Goal: Task Accomplishment & Management: Use online tool/utility

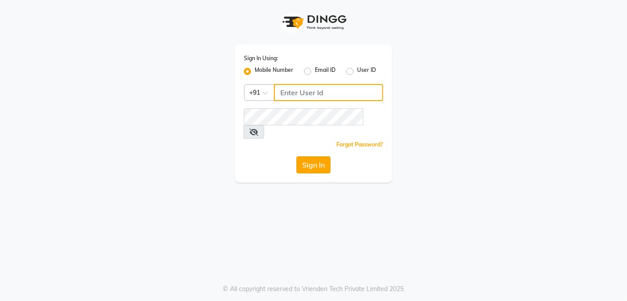
type input "9770614598"
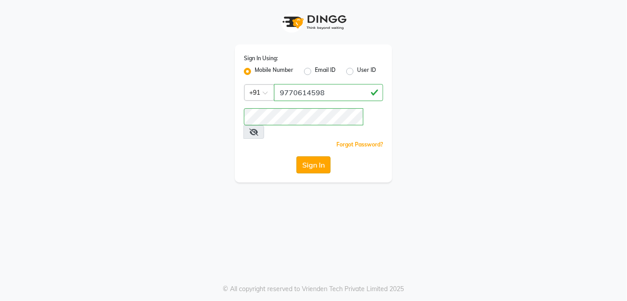
click at [319, 157] on button "Sign In" at bounding box center [313, 164] width 34 height 17
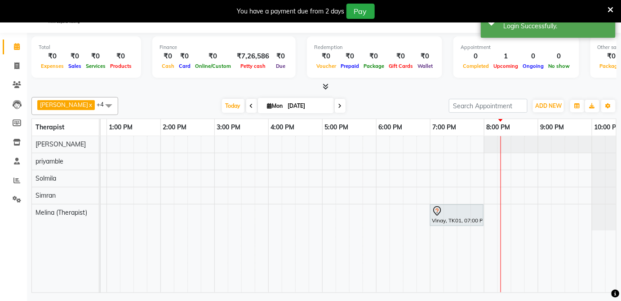
scroll to position [0, 292]
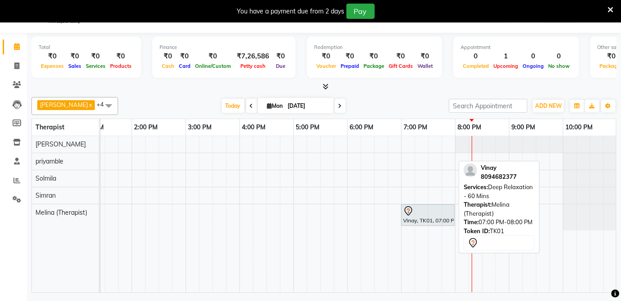
click at [417, 217] on div "Vinay, TK01, 07:00 PM-08:00 PM, Deep Relaxation - 60 Mins" at bounding box center [428, 215] width 52 height 19
select select "7"
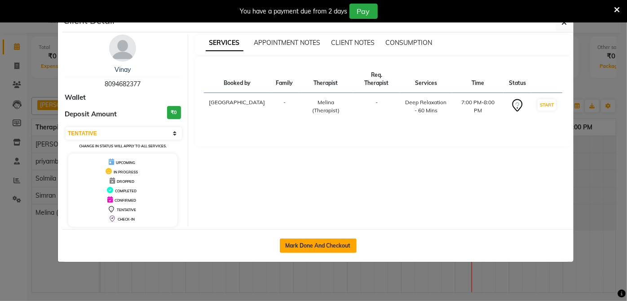
click at [318, 248] on button "Mark Done And Checkout" at bounding box center [318, 245] width 77 height 14
select select "service"
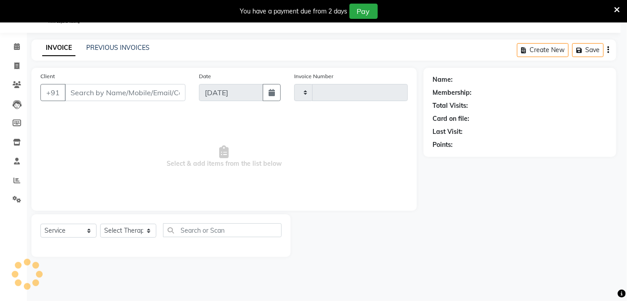
type input "0277"
select select "6945"
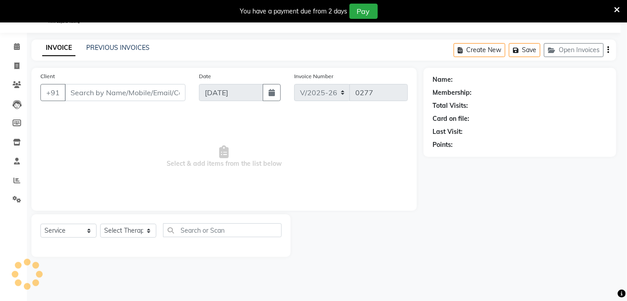
select select "3"
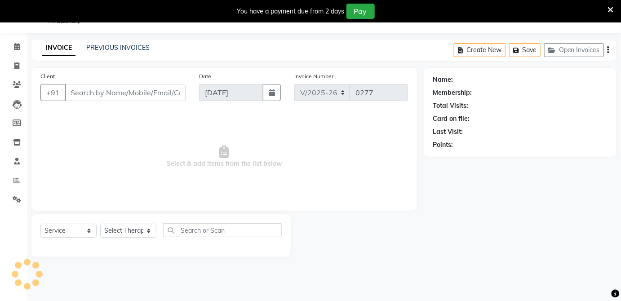
type input "8094682377"
select select "89541"
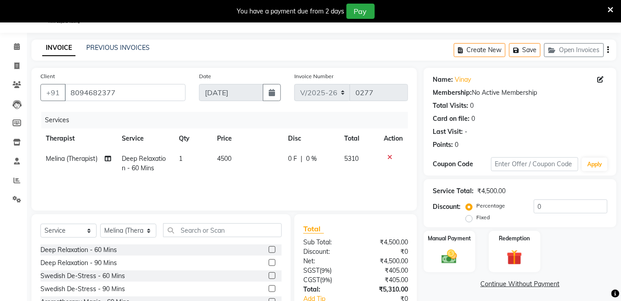
scroll to position [80, 0]
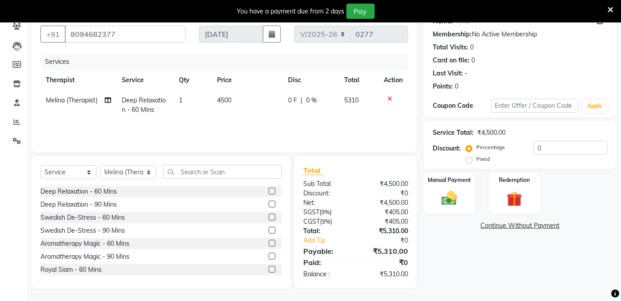
click at [476, 161] on label "Fixed" at bounding box center [482, 159] width 13 height 8
click at [468, 161] on input "Fixed" at bounding box center [471, 159] width 6 height 6
radio input "true"
click at [550, 147] on input "0" at bounding box center [571, 148] width 74 height 14
type input "4"
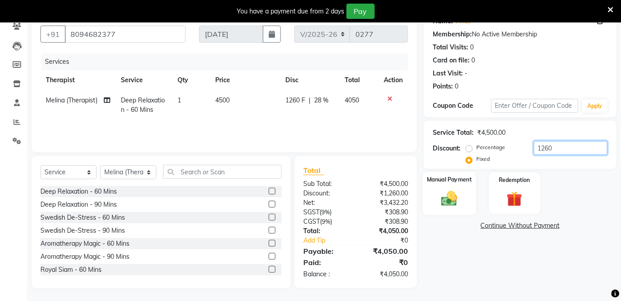
type input "1260"
click at [452, 193] on img at bounding box center [449, 198] width 26 height 18
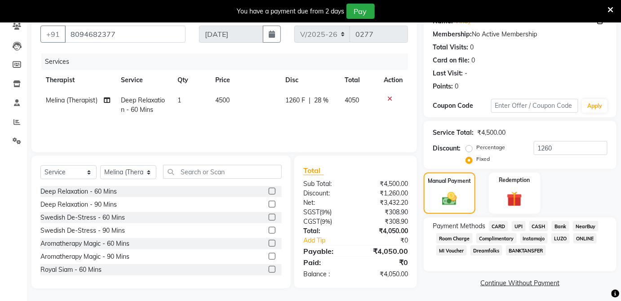
click at [536, 229] on span "CASH" at bounding box center [538, 226] width 19 height 10
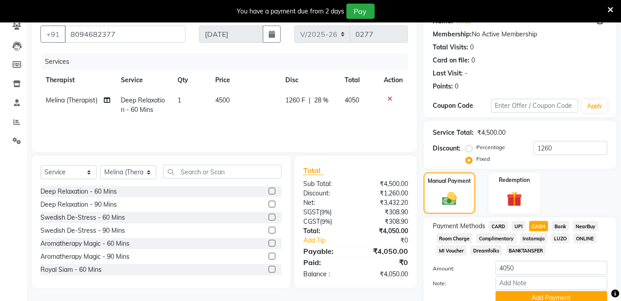
scroll to position [119, 0]
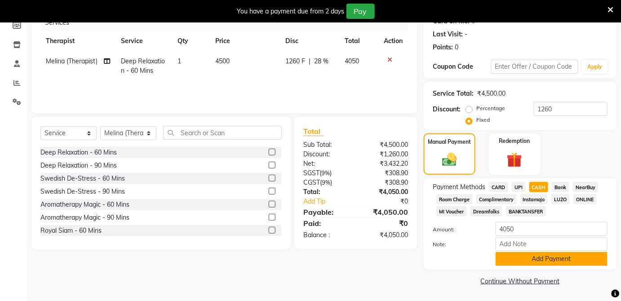
click at [543, 253] on button "Add Payment" at bounding box center [551, 259] width 112 height 14
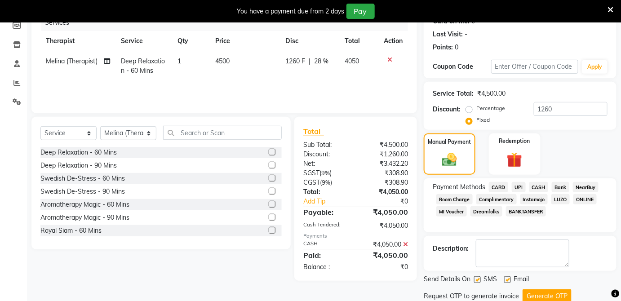
scroll to position [150, 0]
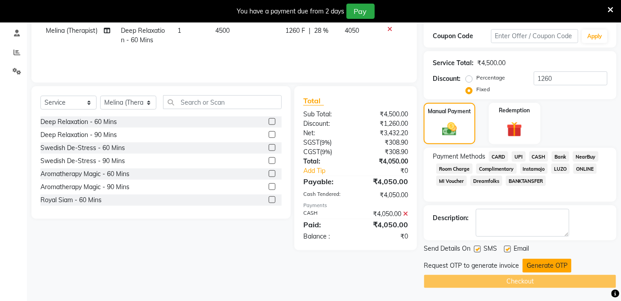
click at [541, 264] on button "Generate OTP" at bounding box center [546, 266] width 49 height 14
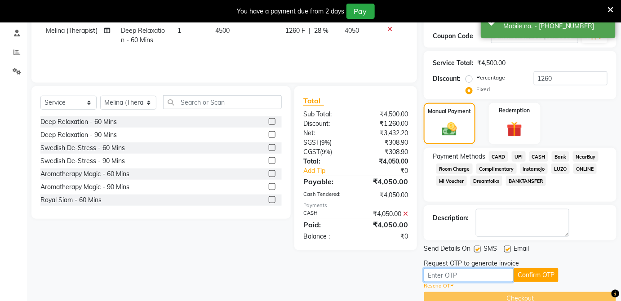
click at [479, 275] on input "text" at bounding box center [469, 275] width 90 height 14
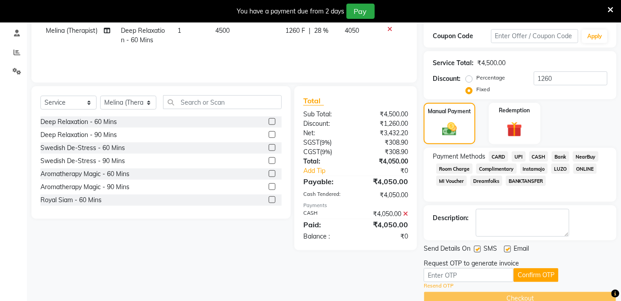
click at [433, 286] on link "Resend OTP" at bounding box center [439, 286] width 30 height 8
click at [440, 276] on input "text" at bounding box center [469, 275] width 90 height 14
click at [531, 276] on button "Confirm OTP" at bounding box center [535, 275] width 45 height 14
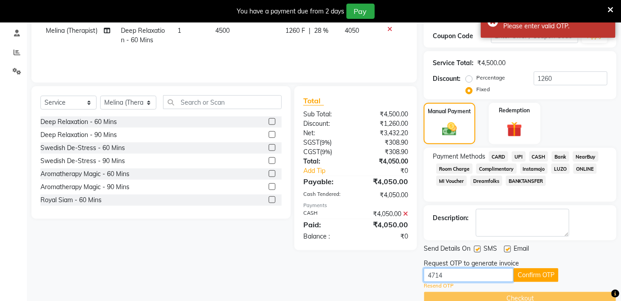
click at [500, 274] on input "4714" at bounding box center [469, 275] width 90 height 14
type input "4"
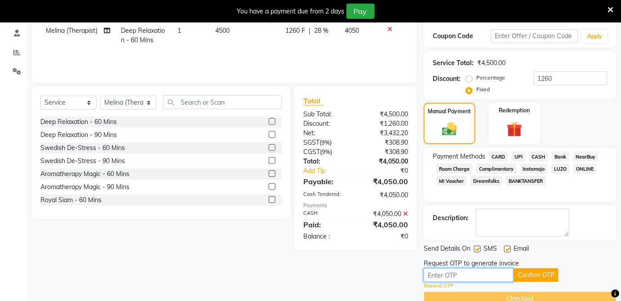
click at [476, 277] on input "text" at bounding box center [469, 275] width 90 height 14
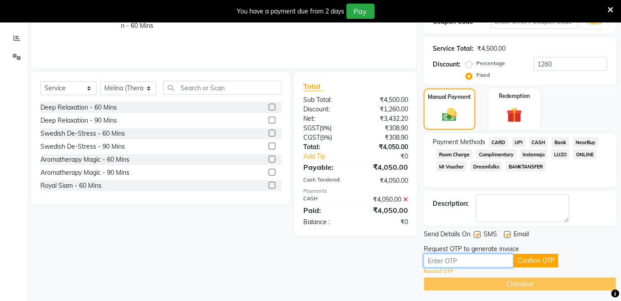
scroll to position [166, 0]
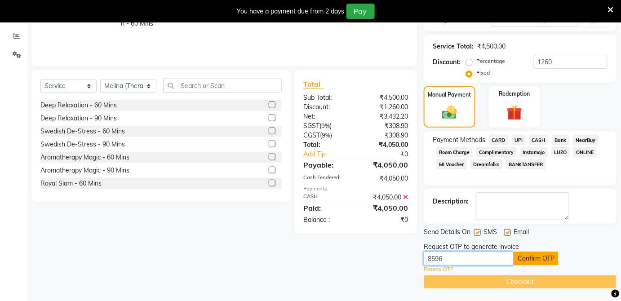
type input "8596"
click at [548, 252] on button "Confirm OTP" at bounding box center [535, 259] width 45 height 14
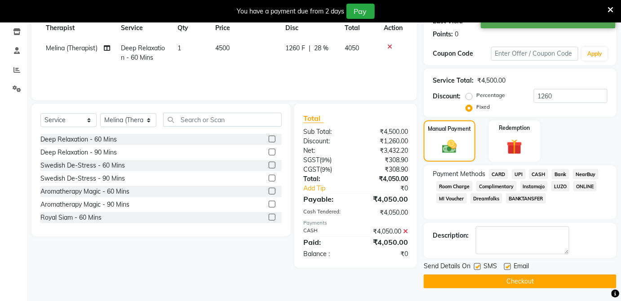
click at [507, 284] on button "Checkout" at bounding box center [520, 281] width 193 height 14
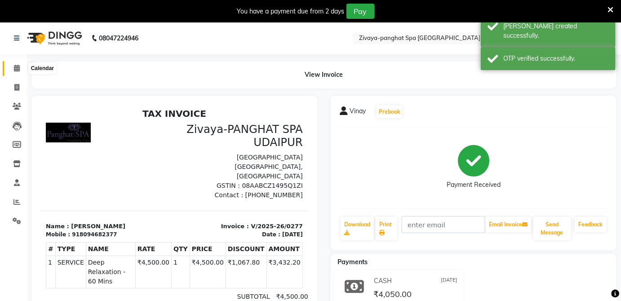
click at [14, 71] on icon at bounding box center [17, 68] width 6 height 7
